Goal: Transaction & Acquisition: Book appointment/travel/reservation

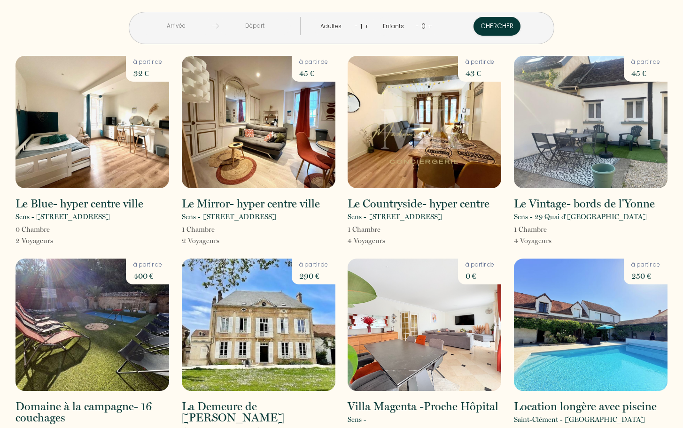
click at [185, 25] on input "text" at bounding box center [176, 26] width 72 height 18
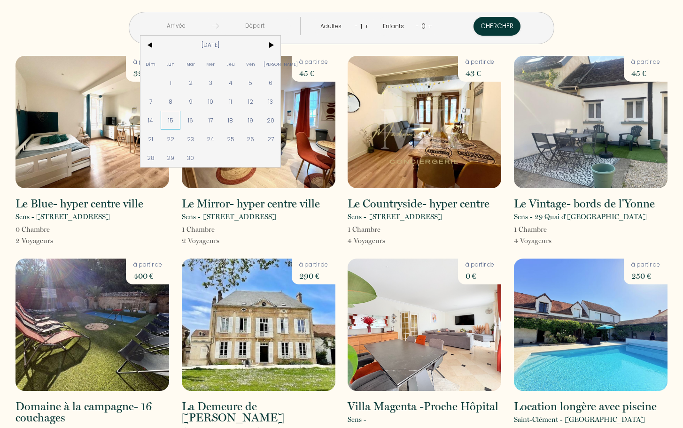
click at [181, 119] on span "15" at bounding box center [171, 120] width 20 height 19
type input "Lun 15 Sep 2025"
type input "Mar 16 Sep 2025"
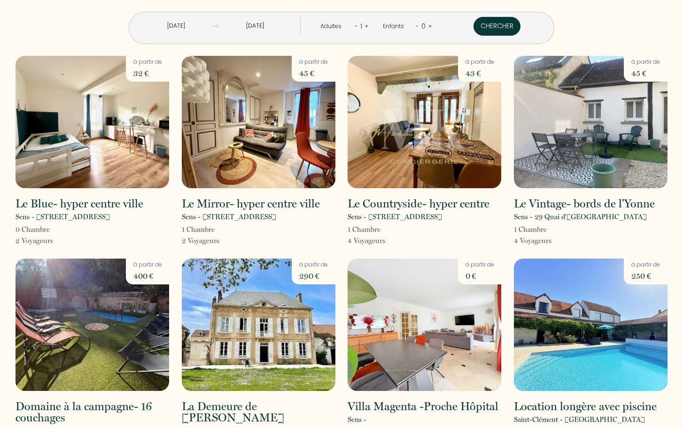
click at [473, 28] on button "Chercher" at bounding box center [496, 26] width 47 height 19
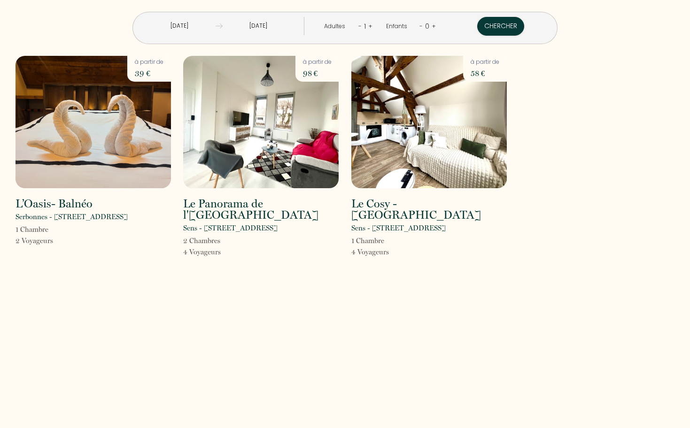
click at [204, 24] on input "Lun 15 Sep 2025" at bounding box center [180, 26] width 72 height 18
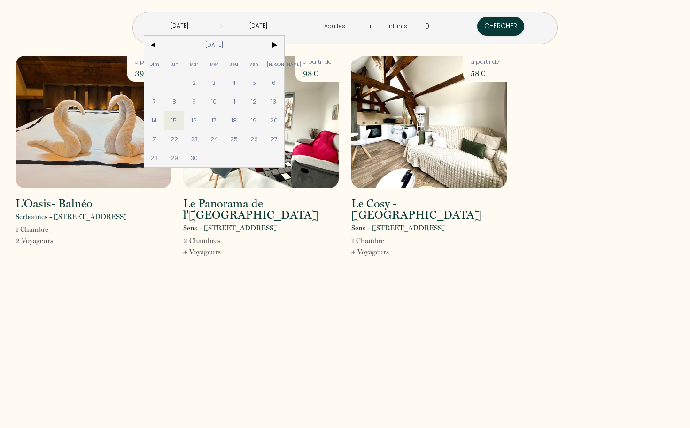
click at [224, 139] on span "24" at bounding box center [214, 139] width 20 height 19
type input "Mer 24 Sep 2025"
type input "Jeu 25 Sep 2025"
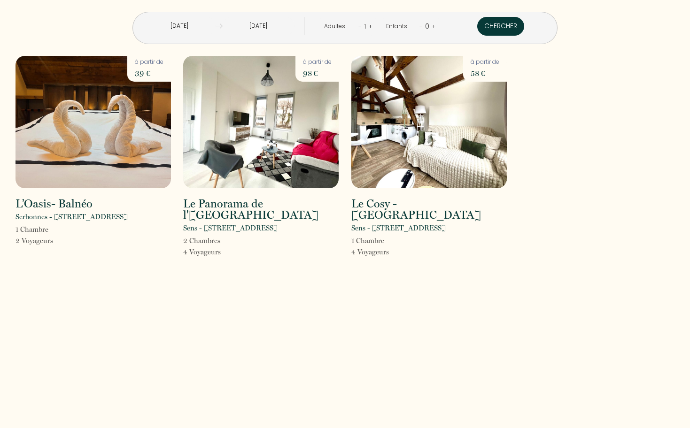
click at [477, 24] on button "Chercher" at bounding box center [500, 26] width 47 height 19
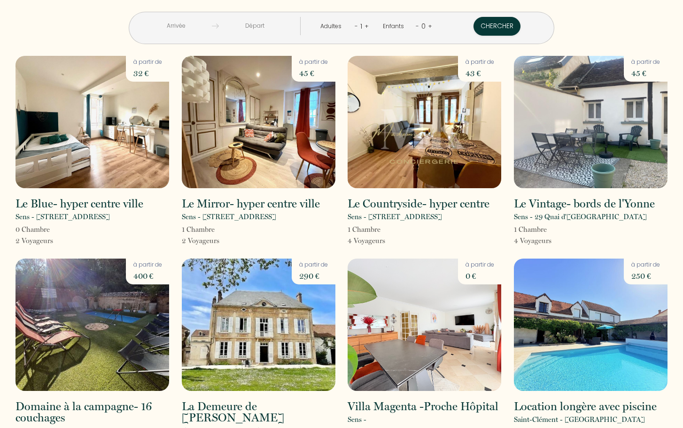
click at [212, 22] on input "text" at bounding box center [176, 26] width 72 height 18
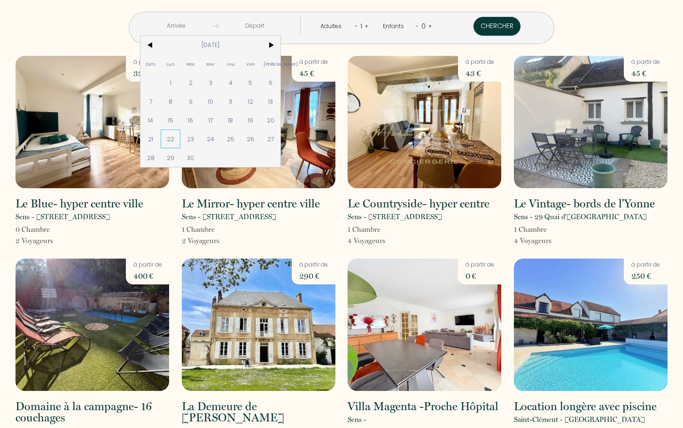
click at [181, 136] on span "22" at bounding box center [171, 139] width 20 height 19
type input "Lun 22 Sep 2025"
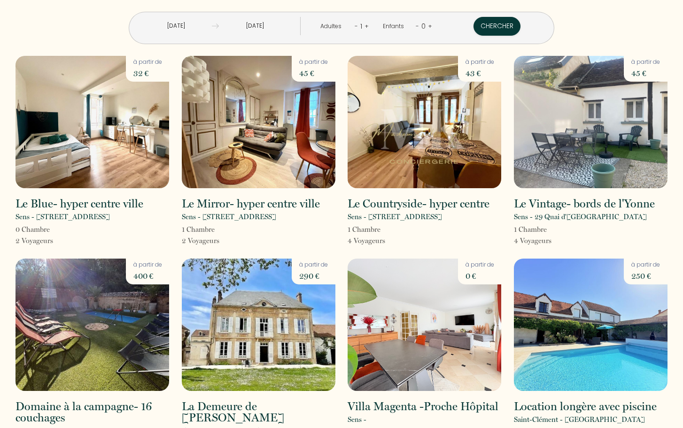
click at [275, 30] on input "Mar 23 Sep 2025" at bounding box center [255, 26] width 72 height 18
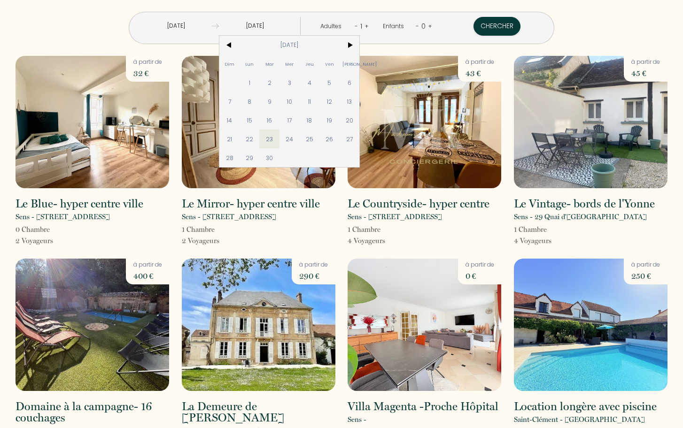
click at [300, 138] on span "24" at bounding box center [289, 139] width 20 height 19
type input "Mer 24 Sep 2025"
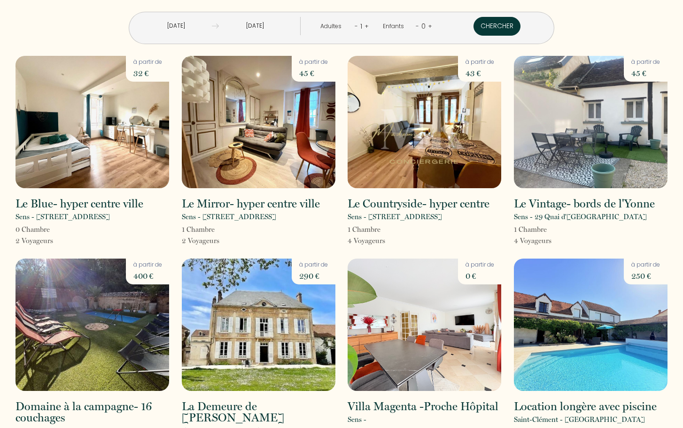
click at [473, 27] on button "Chercher" at bounding box center [496, 26] width 47 height 19
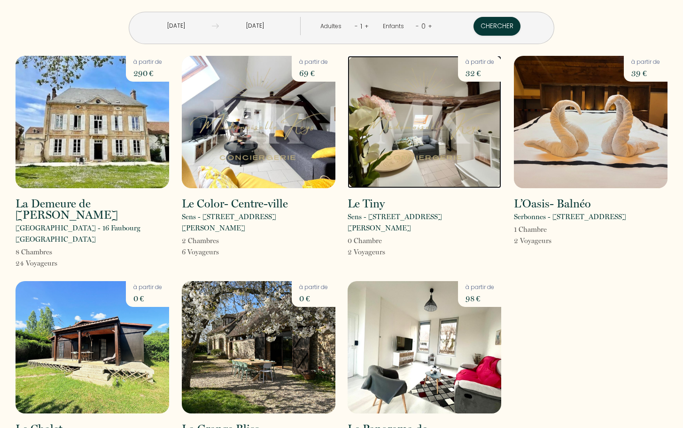
click at [395, 124] on img at bounding box center [424, 122] width 154 height 132
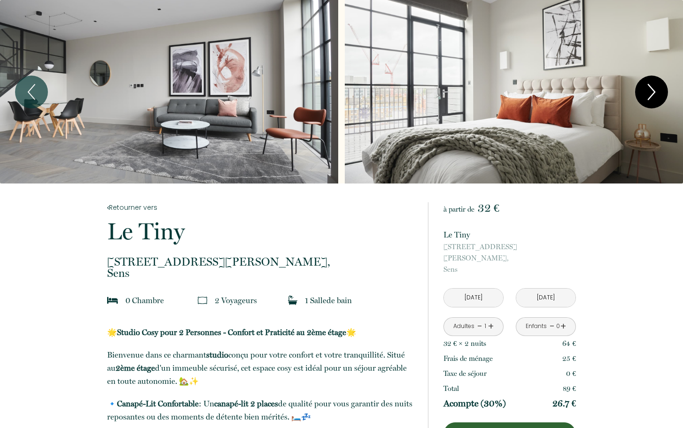
click at [650, 92] on icon "Next" at bounding box center [651, 92] width 20 height 28
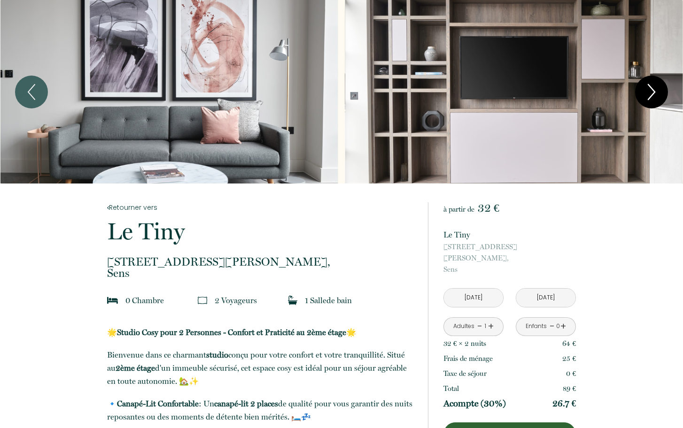
click at [650, 92] on icon "Next" at bounding box center [651, 92] width 20 height 28
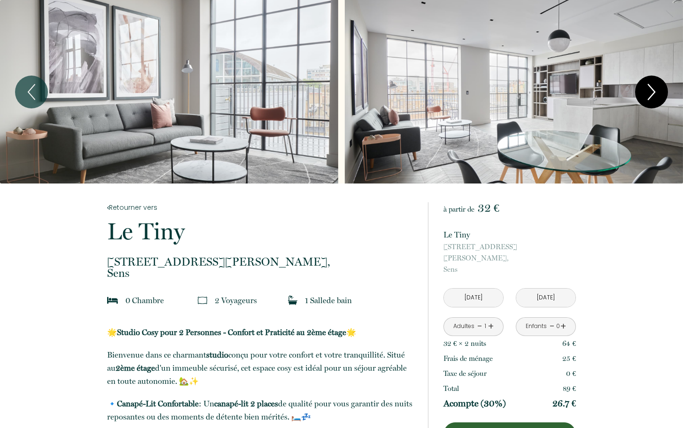
click at [658, 87] on icon "Next" at bounding box center [651, 92] width 20 height 28
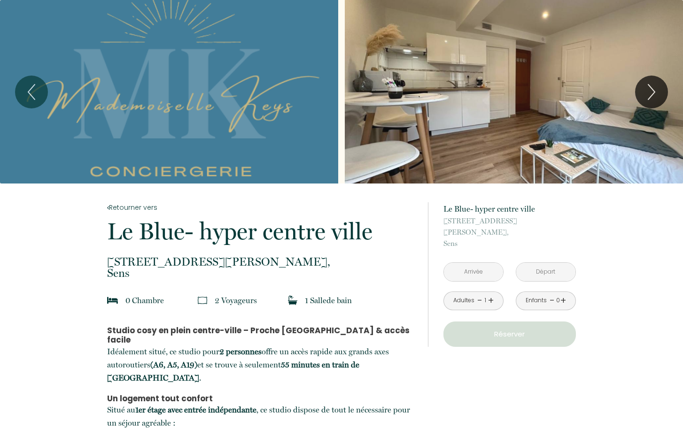
click at [478, 263] on input "text" at bounding box center [473, 272] width 59 height 18
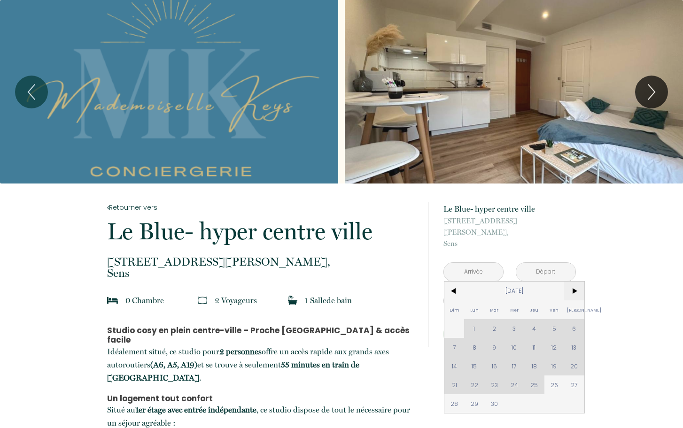
click at [575, 282] on span ">" at bounding box center [574, 291] width 20 height 19
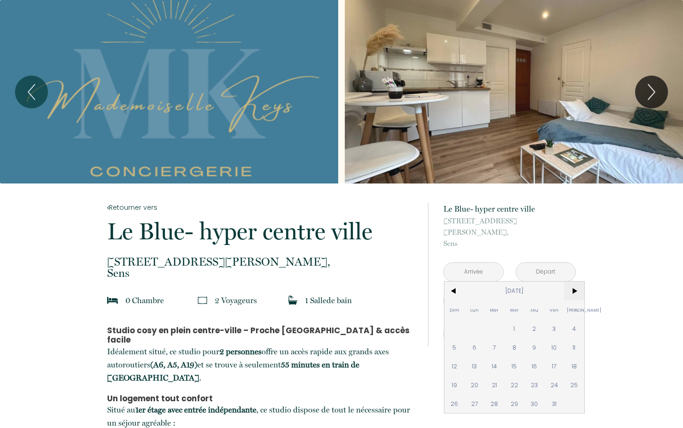
click at [575, 282] on span ">" at bounding box center [574, 291] width 20 height 19
click at [454, 282] on span "<" at bounding box center [454, 291] width 20 height 19
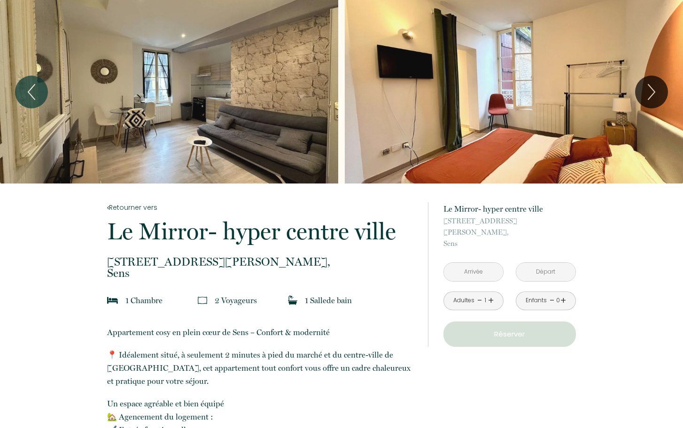
click at [487, 263] on input "text" at bounding box center [473, 272] width 59 height 18
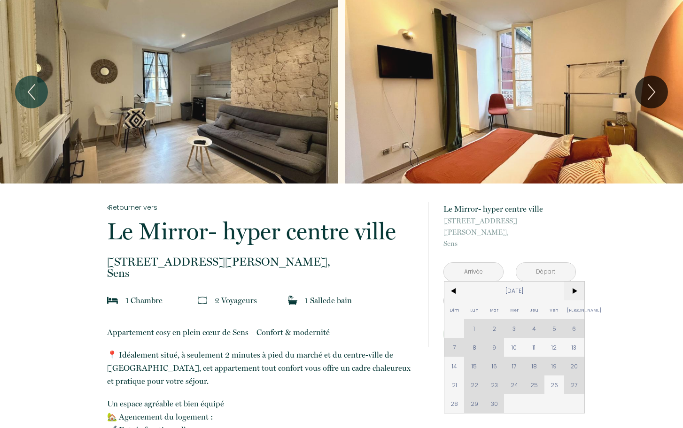
click at [573, 282] on span ">" at bounding box center [574, 291] width 20 height 19
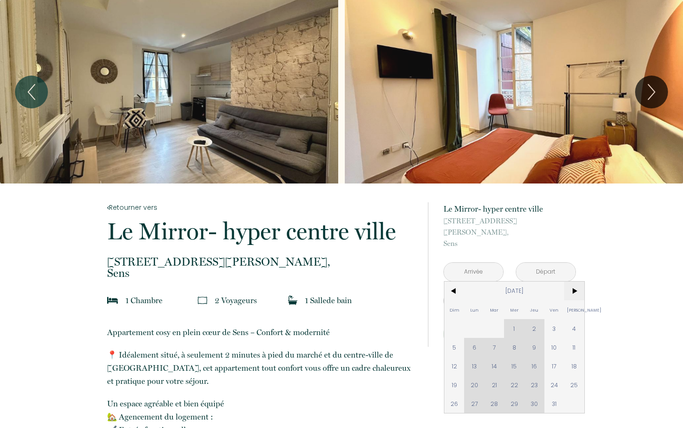
click at [575, 282] on span ">" at bounding box center [574, 291] width 20 height 19
click at [576, 282] on span ">" at bounding box center [574, 291] width 20 height 19
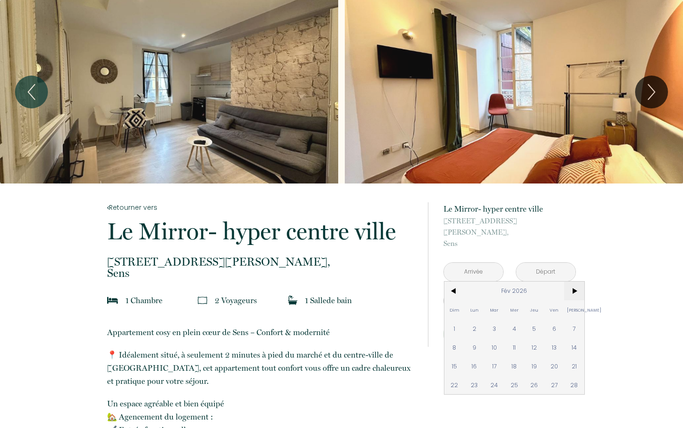
click at [576, 282] on span ">" at bounding box center [574, 291] width 20 height 19
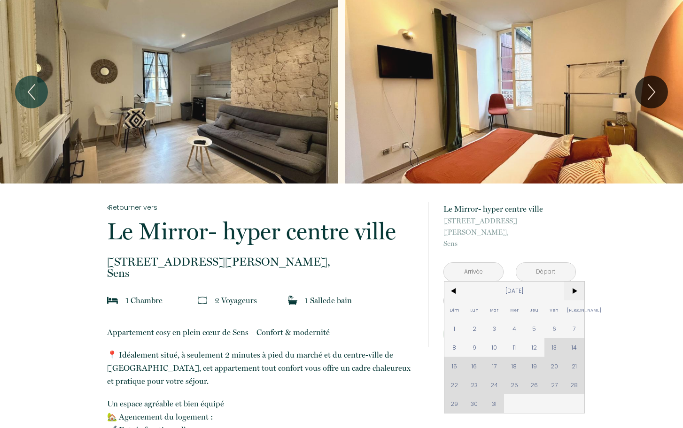
click at [576, 282] on span ">" at bounding box center [574, 291] width 20 height 19
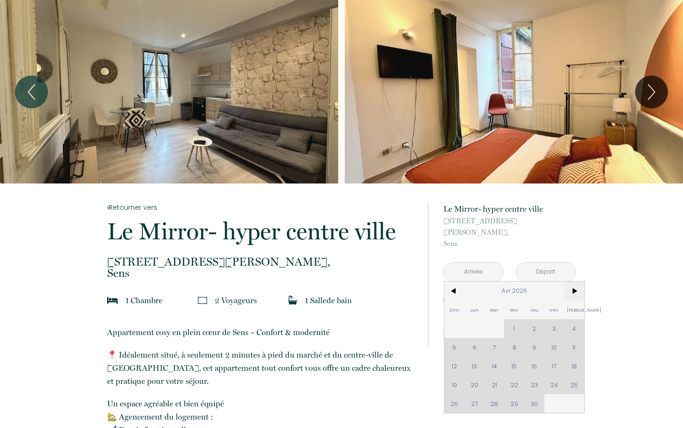
click at [576, 282] on span ">" at bounding box center [574, 291] width 20 height 19
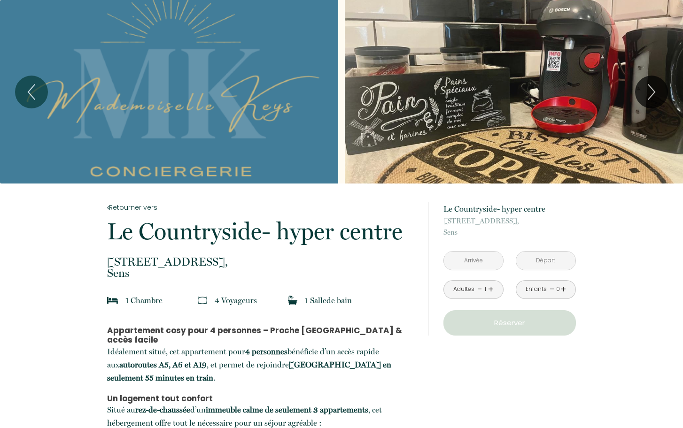
click at [468, 258] on input "text" at bounding box center [473, 261] width 59 height 18
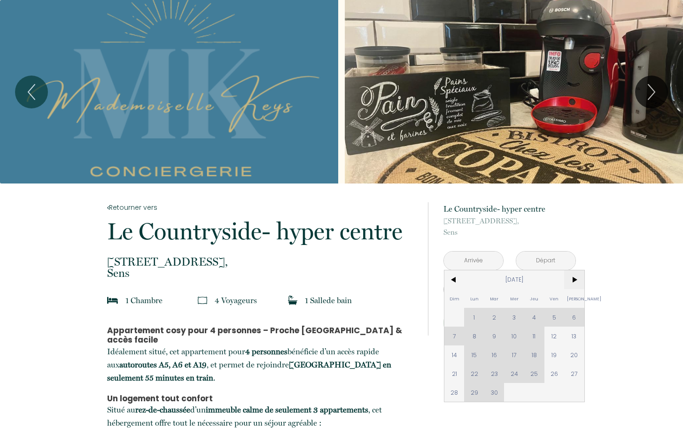
click at [575, 280] on span ">" at bounding box center [574, 279] width 20 height 19
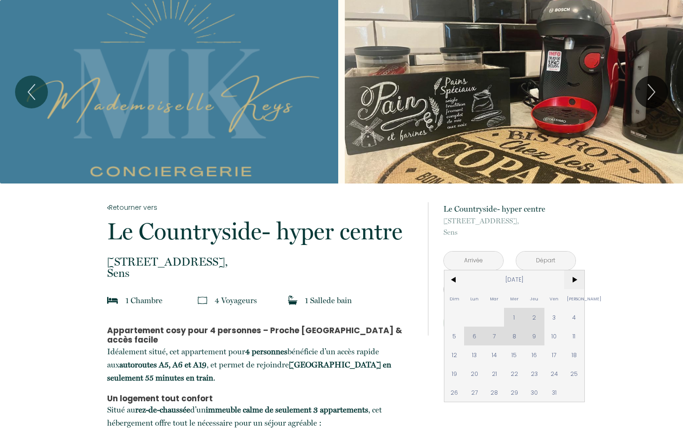
click at [575, 280] on span ">" at bounding box center [574, 279] width 20 height 19
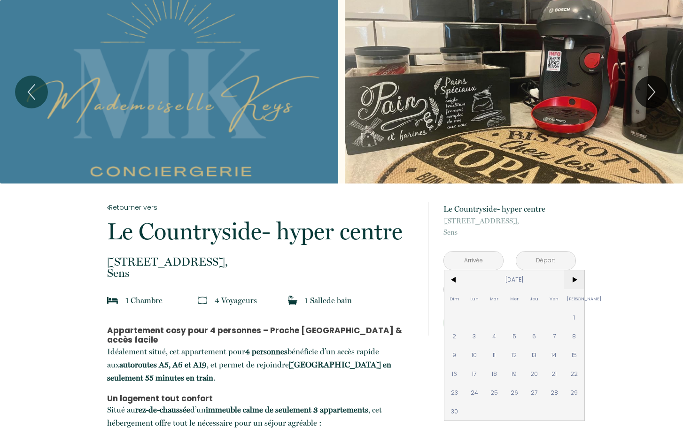
click at [575, 280] on span ">" at bounding box center [574, 279] width 20 height 19
click at [452, 279] on span "<" at bounding box center [454, 279] width 20 height 19
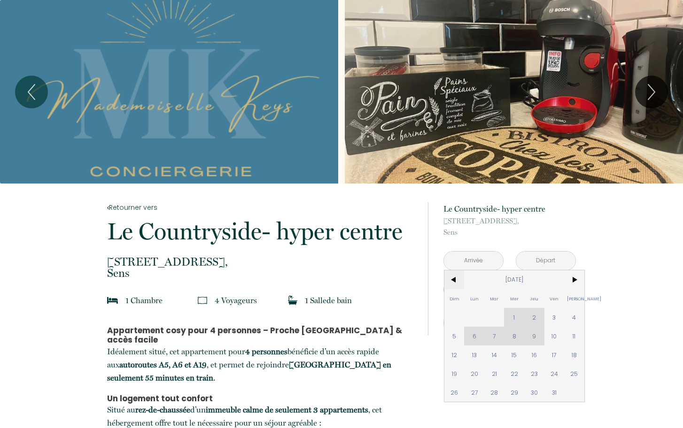
click at [452, 279] on span "<" at bounding box center [454, 279] width 20 height 19
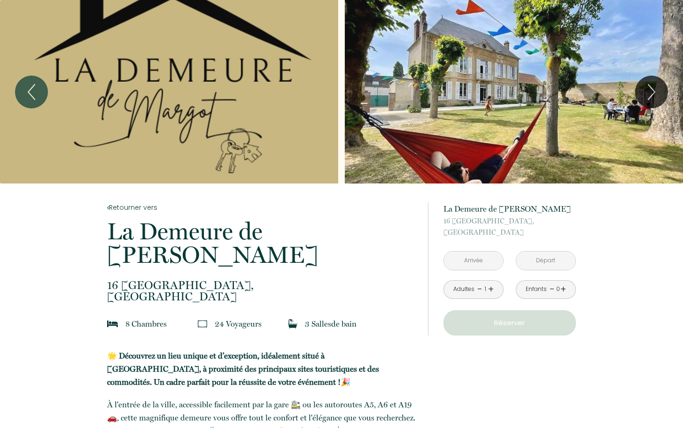
click at [459, 260] on input "text" at bounding box center [473, 261] width 59 height 18
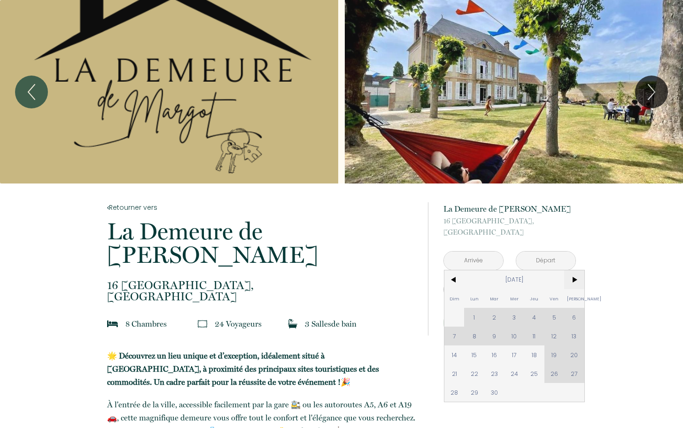
click at [576, 278] on span ">" at bounding box center [574, 279] width 20 height 19
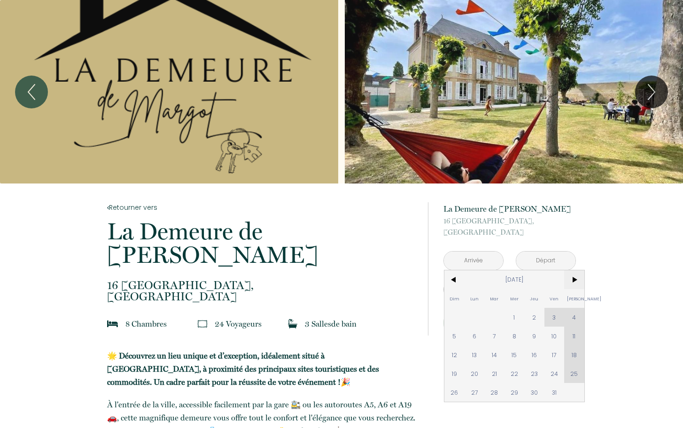
click at [576, 278] on span ">" at bounding box center [574, 279] width 20 height 19
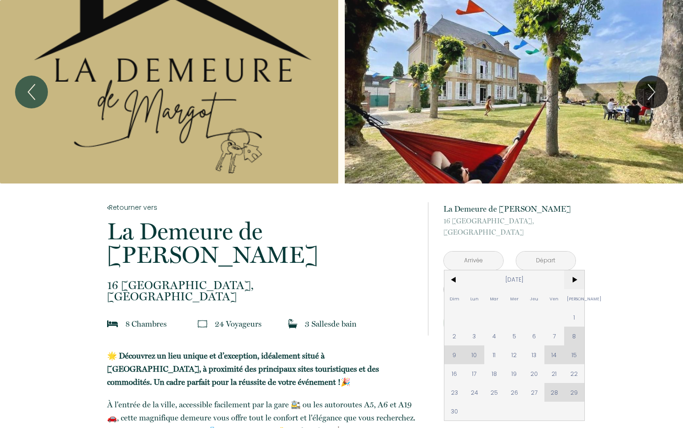
click at [576, 278] on span ">" at bounding box center [574, 279] width 20 height 19
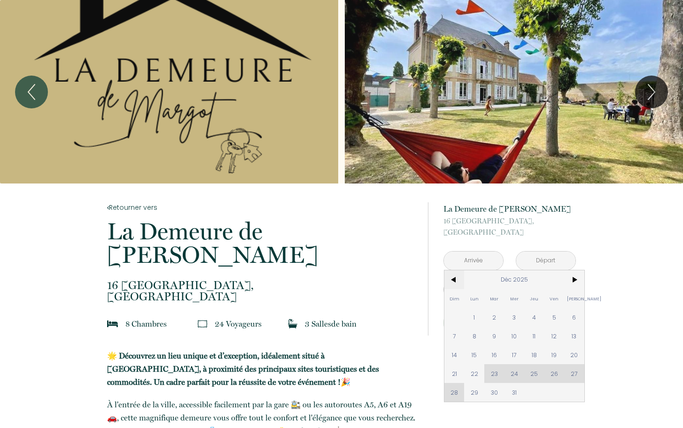
click at [453, 280] on span "<" at bounding box center [454, 279] width 20 height 19
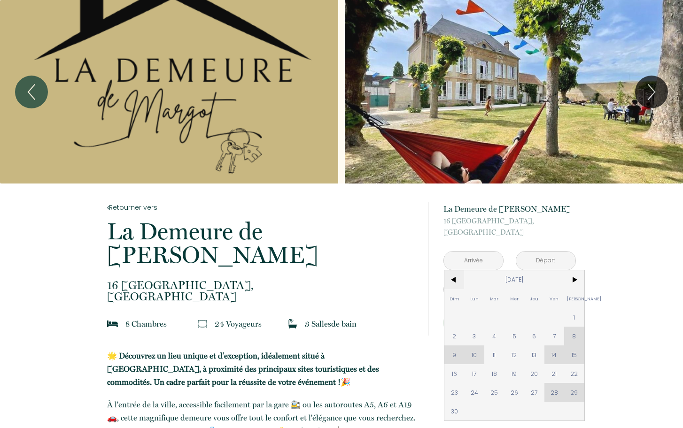
click at [453, 280] on span "<" at bounding box center [454, 279] width 20 height 19
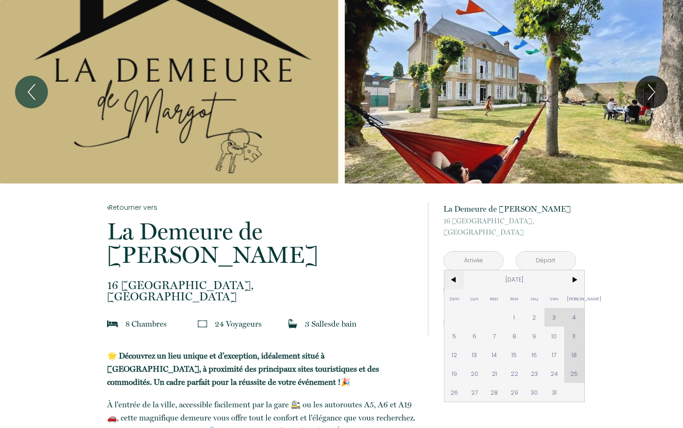
click at [453, 280] on span "<" at bounding box center [454, 279] width 20 height 19
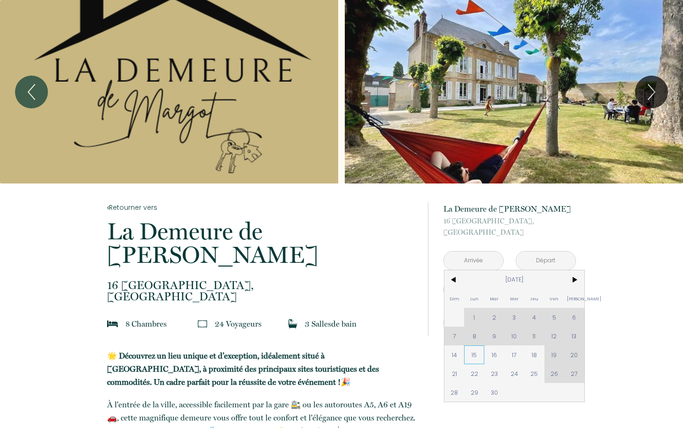
click at [475, 361] on span "15" at bounding box center [474, 355] width 20 height 19
type input "[DATE]"
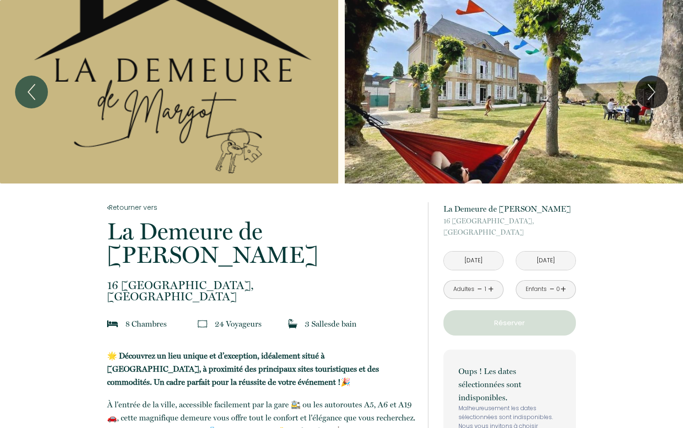
click at [492, 358] on div "Oups ! Les dates sélectionnées sont indisponibles. Malheureusement les dates sé…" at bounding box center [509, 407] width 132 height 114
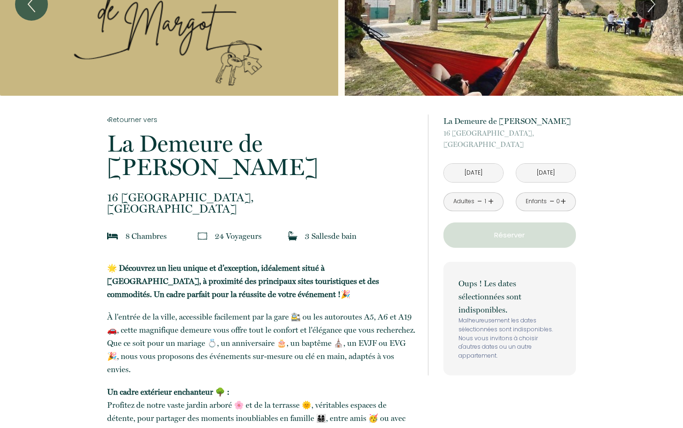
scroll to position [94, 0]
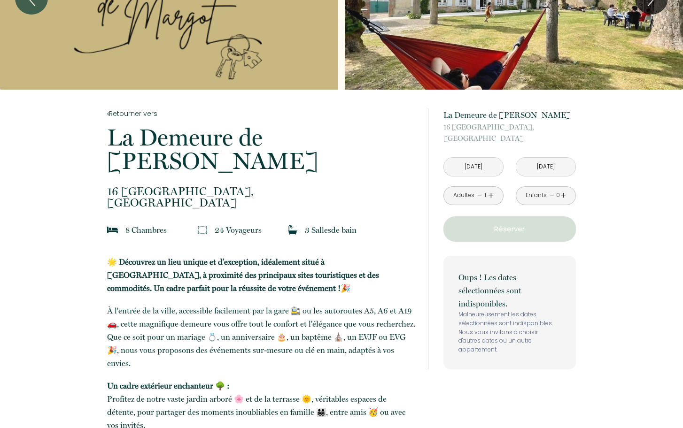
click at [462, 168] on input "[DATE]" at bounding box center [473, 167] width 59 height 18
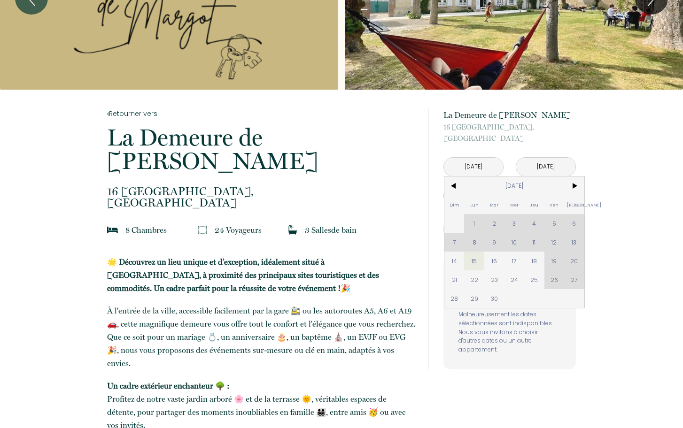
click at [552, 257] on div "Dim Lun Mar Mer Jeu Ven Sam 1 2 3 4 5 6 7 8 9 10 11 12 13 14 15 16 17 18 19 20 …" at bounding box center [514, 242] width 140 height 131
click at [553, 260] on div "Dim Lun Mar Mer Jeu Ven Sam 1 2 3 4 5 6 7 8 9 10 11 12 13 14 15 16 17 18 19 20 …" at bounding box center [514, 242] width 140 height 131
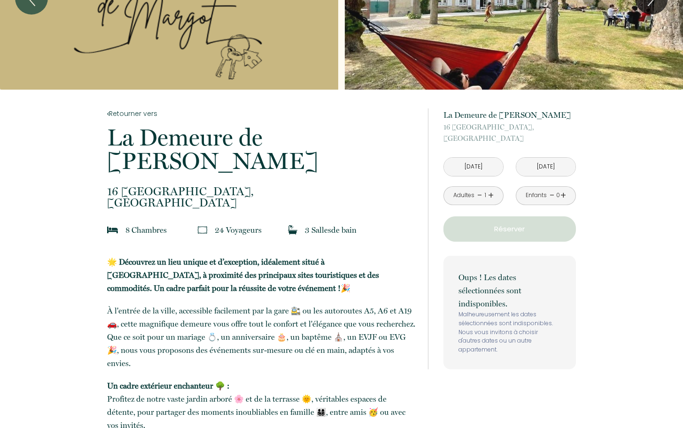
click at [462, 164] on input "[DATE]" at bounding box center [473, 167] width 59 height 18
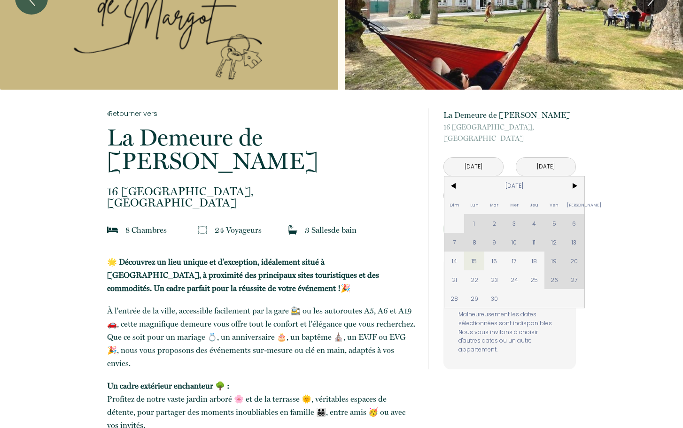
click at [555, 262] on div "Dim Lun Mar Mer Jeu Ven Sam 1 2 3 4 5 6 7 8 9 10 11 12 13 14 15 16 17 18 19 20 …" at bounding box center [514, 242] width 140 height 131
click at [540, 279] on span "25" at bounding box center [534, 279] width 20 height 19
type input "[DATE]"
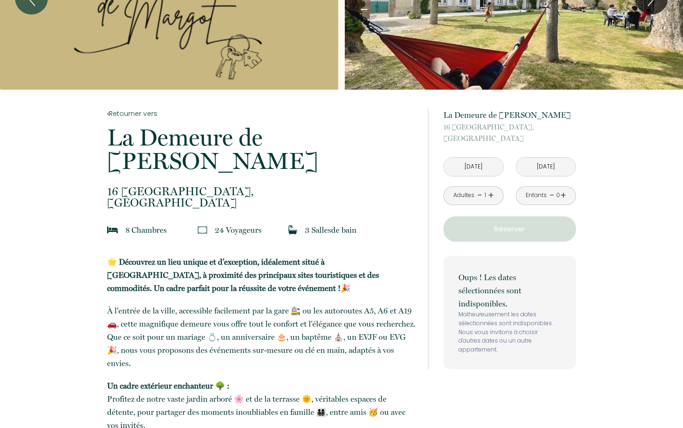
click at [465, 166] on input "[DATE]" at bounding box center [473, 167] width 59 height 18
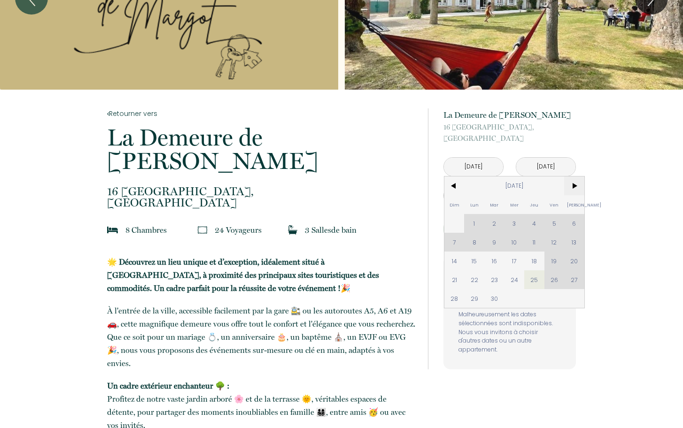
click at [574, 185] on span ">" at bounding box center [574, 186] width 20 height 19
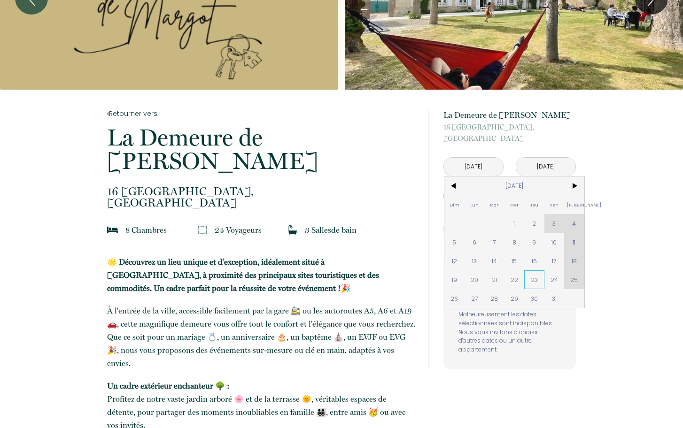
click at [531, 278] on span "23" at bounding box center [534, 279] width 20 height 19
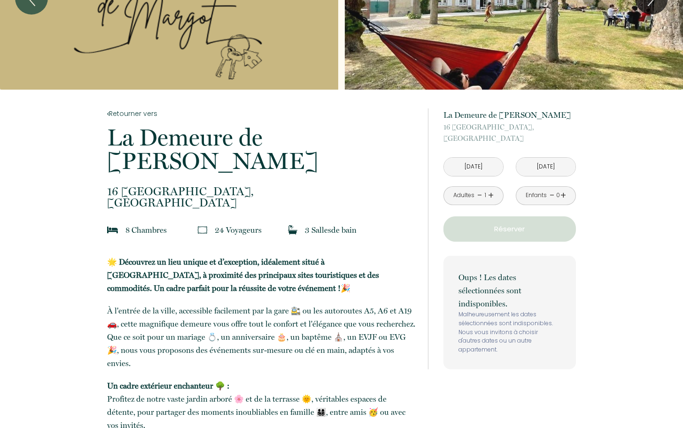
type input "[DATE]"
click at [455, 165] on input "[DATE]" at bounding box center [473, 167] width 59 height 18
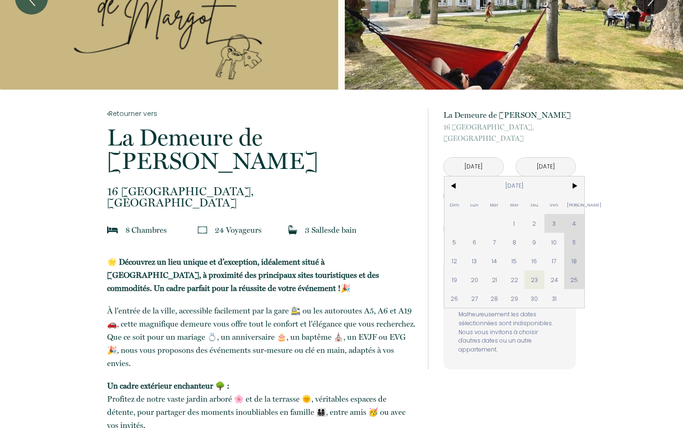
click at [455, 301] on span "26" at bounding box center [454, 298] width 20 height 19
type input "[DATE]"
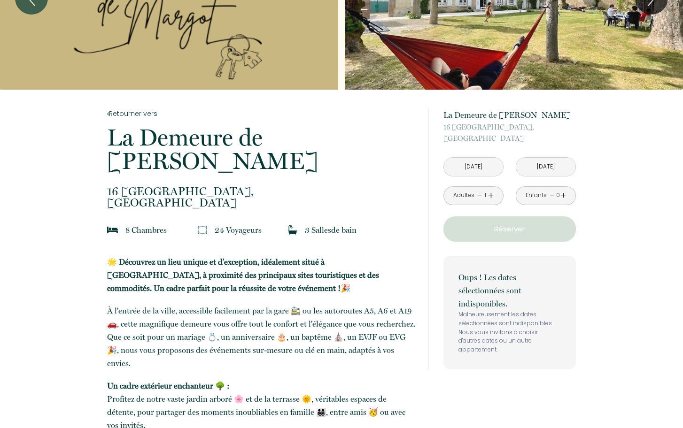
click at [534, 300] on p "Oups ! Les dates sélectionnées sont indisponibles." at bounding box center [509, 290] width 102 height 39
click at [539, 170] on input "[DATE]" at bounding box center [545, 167] width 59 height 18
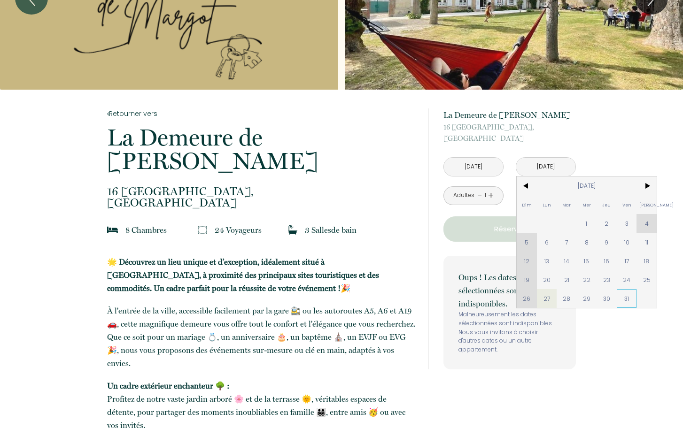
click at [621, 298] on span "31" at bounding box center [627, 298] width 20 height 19
type input "Ven 31 Oct 2025"
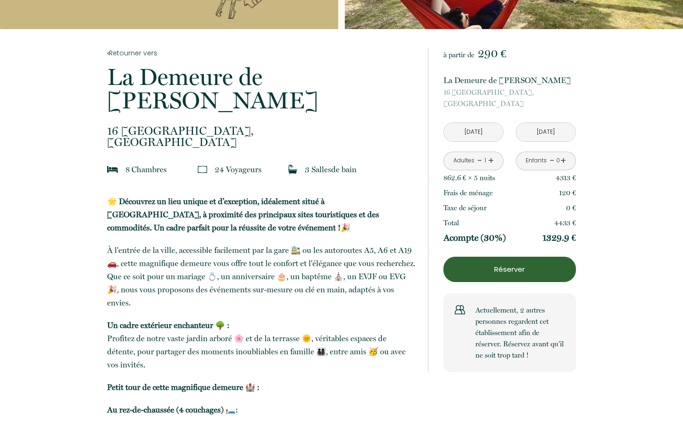
scroll to position [141, 0]
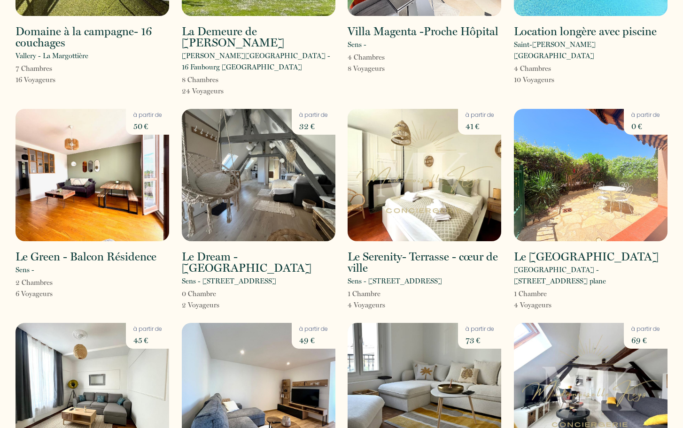
scroll to position [376, 0]
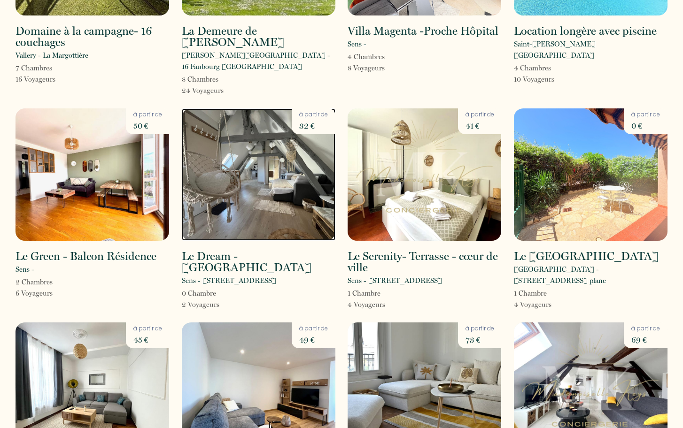
click at [284, 200] on img at bounding box center [259, 174] width 154 height 132
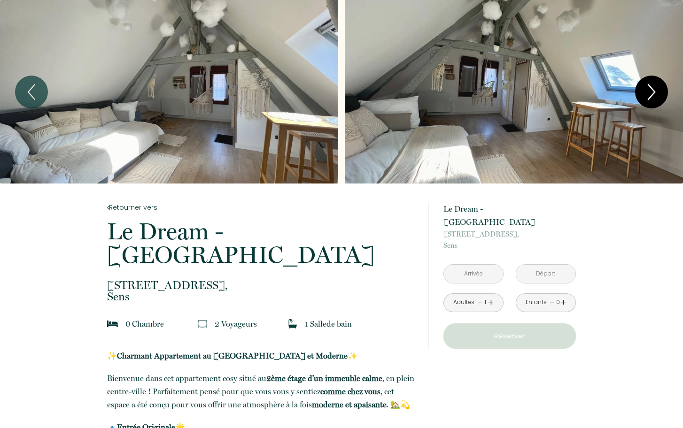
click at [646, 90] on icon "Next" at bounding box center [651, 92] width 20 height 28
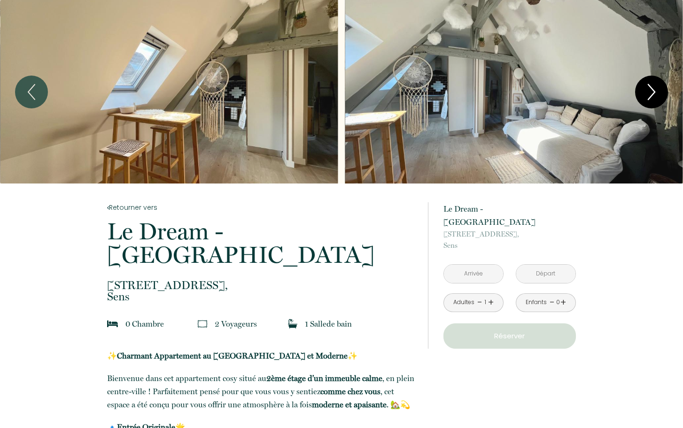
click at [646, 90] on icon "Next" at bounding box center [651, 92] width 20 height 28
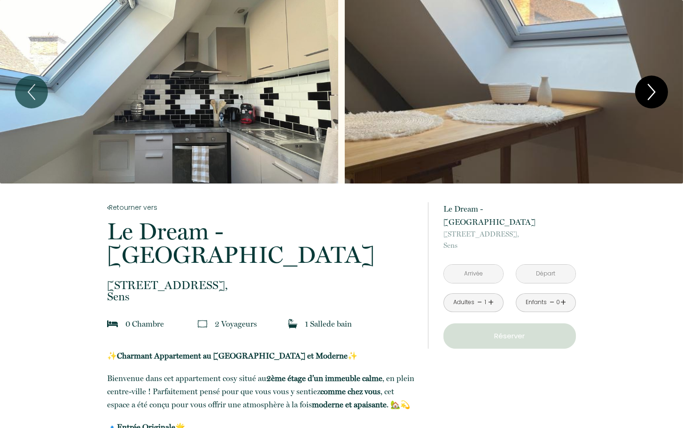
click at [646, 90] on icon "Next" at bounding box center [651, 92] width 20 height 28
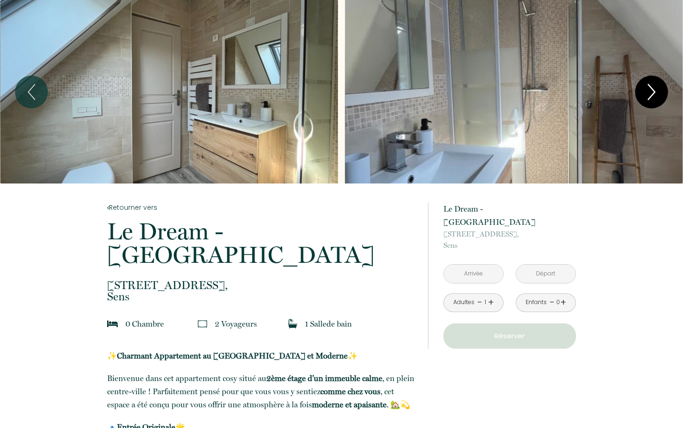
click at [646, 90] on icon "Next" at bounding box center [651, 92] width 20 height 28
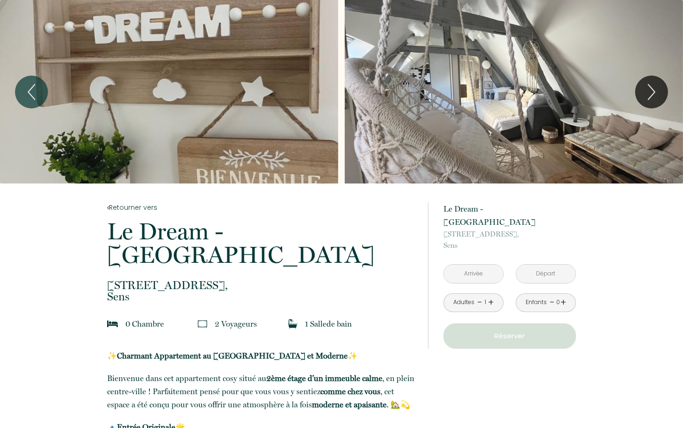
click at [470, 265] on input "text" at bounding box center [473, 274] width 59 height 18
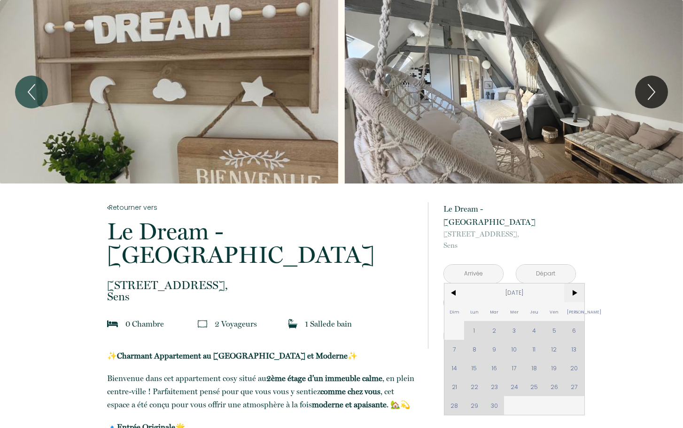
click at [574, 284] on span ">" at bounding box center [574, 293] width 20 height 19
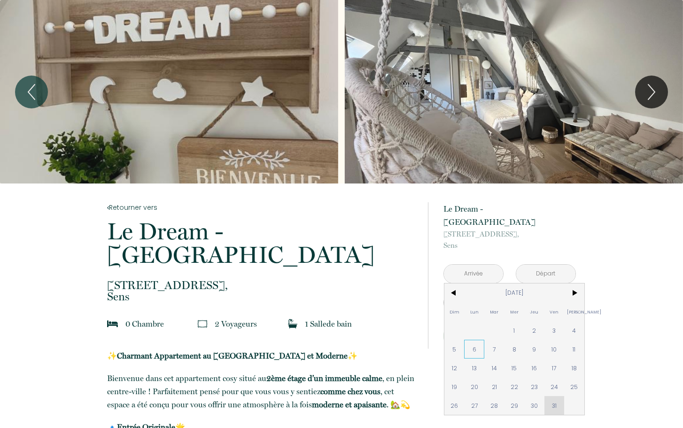
click at [472, 340] on span "6" at bounding box center [474, 349] width 20 height 19
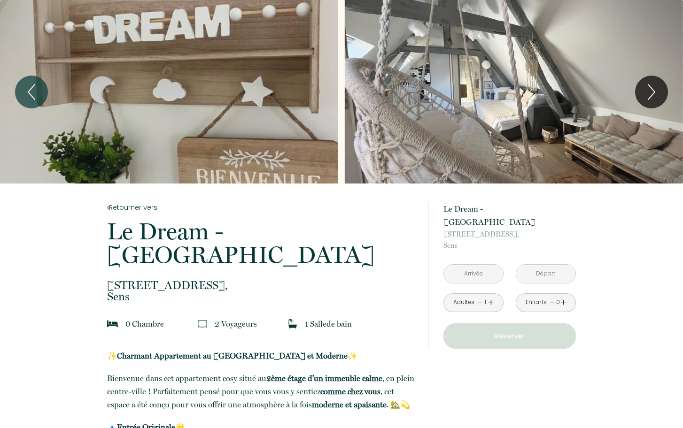
type input "Lun [DATE]"
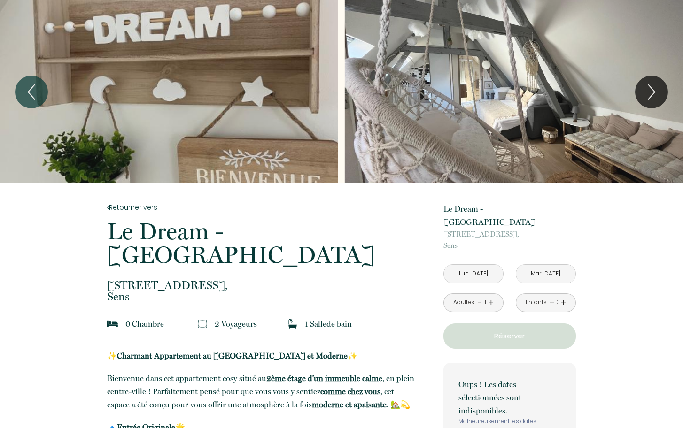
click at [548, 265] on input "Mar [DATE]" at bounding box center [545, 274] width 59 height 18
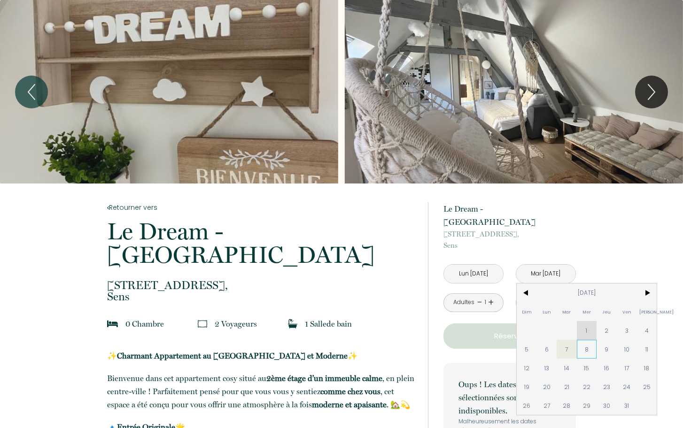
click at [584, 340] on span "8" at bounding box center [587, 349] width 20 height 19
type input "Mer [DATE]"
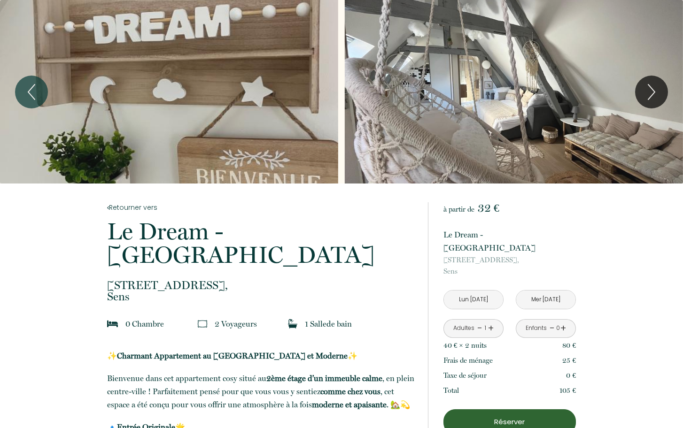
scroll to position [94, 0]
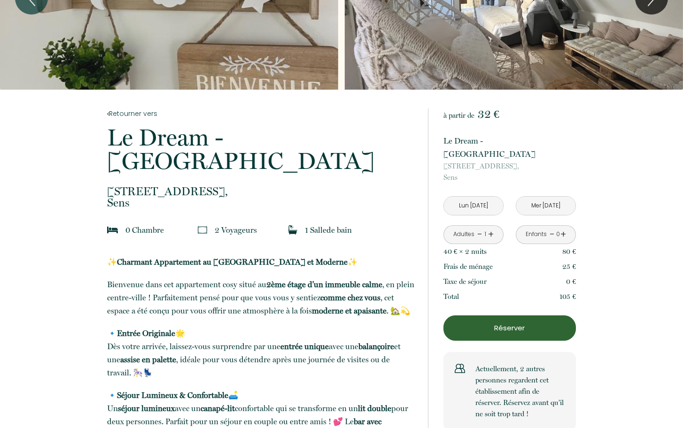
click at [520, 323] on p "Réserver" at bounding box center [510, 328] width 126 height 11
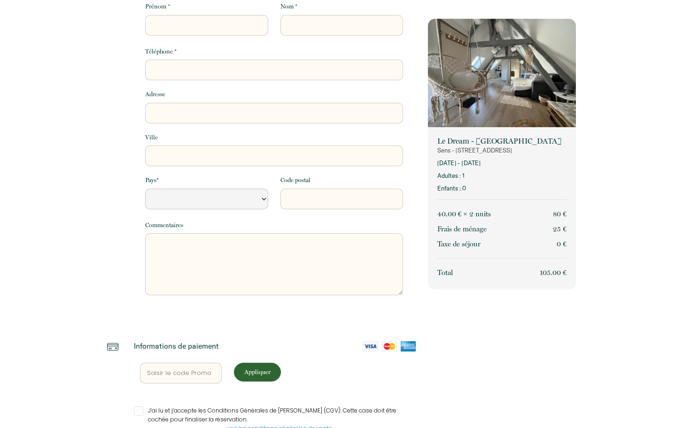
select select "Default select example"
